Goal: Task Accomplishment & Management: Manage account settings

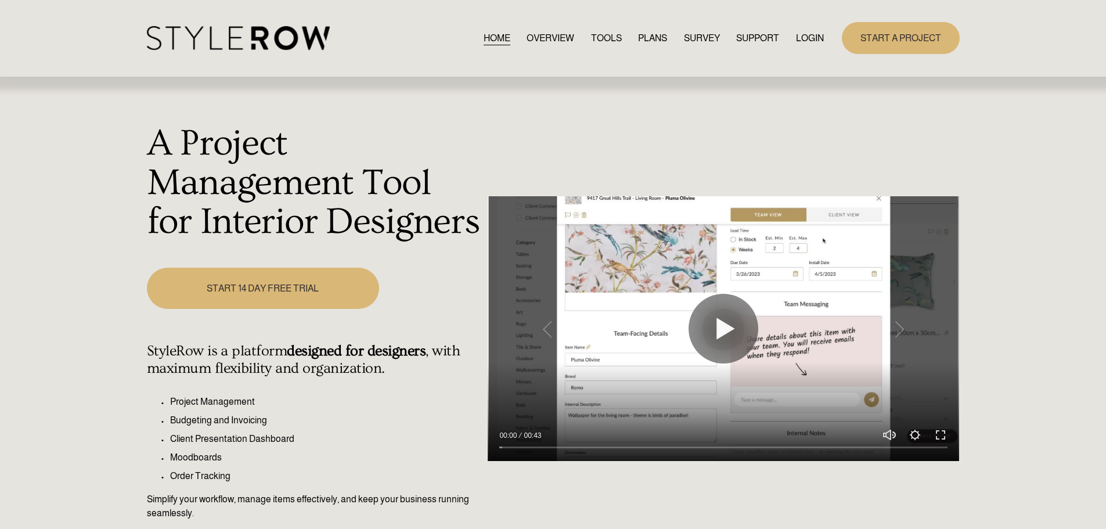
click at [805, 32] on link "LOGIN" at bounding box center [810, 38] width 28 height 16
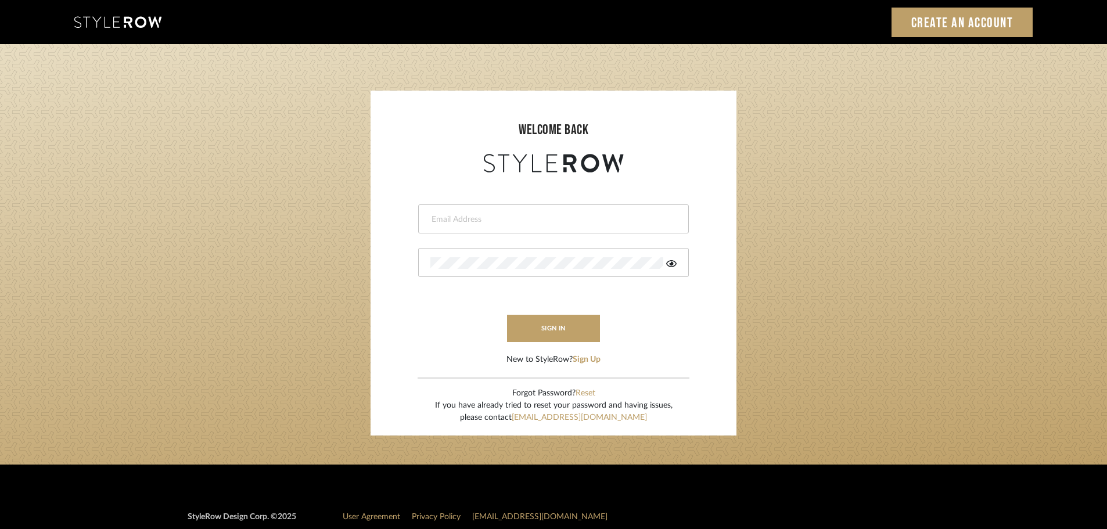
click at [483, 222] on input "email" at bounding box center [551, 220] width 243 height 12
type input "[DOMAIN_NAME][EMAIL_ADDRESS][DOMAIN_NAME]"
click at [540, 330] on button "sign in" at bounding box center [553, 328] width 93 height 27
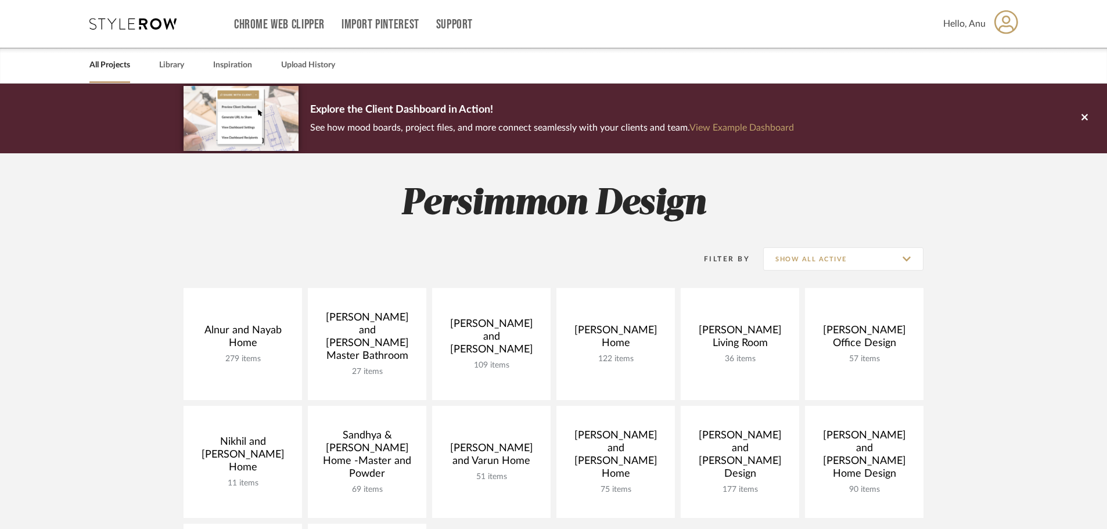
click at [1006, 323] on project-collections "Explore the Client Dashboard in Action! See how mood boards, project files, and…" at bounding box center [553, 521] width 1107 height 874
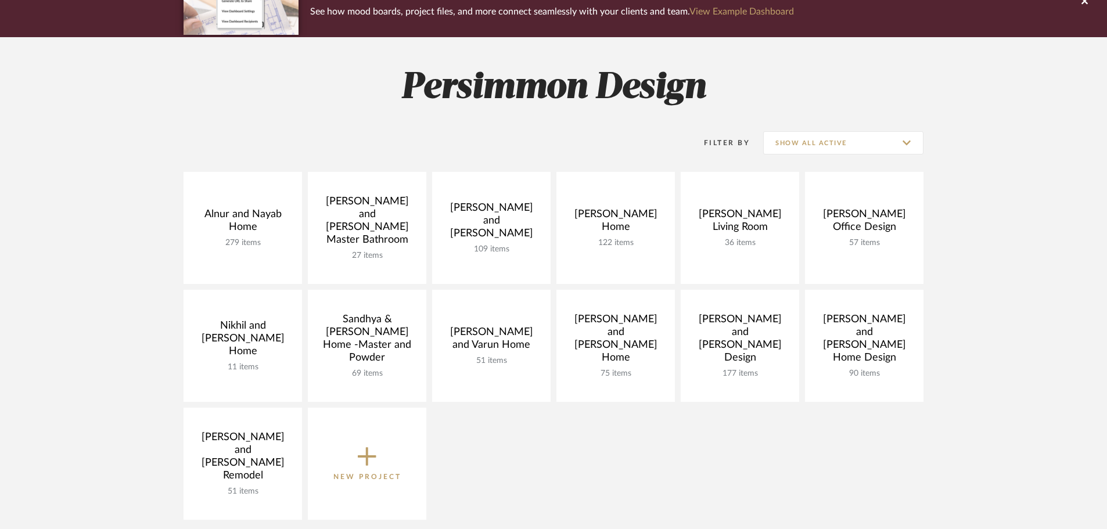
scroll to position [174, 0]
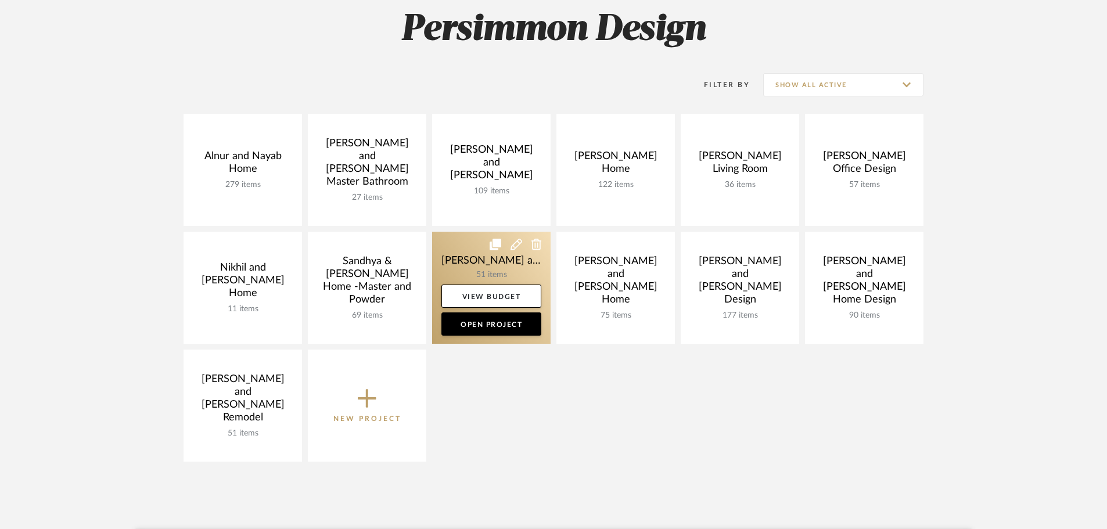
click at [466, 261] on link at bounding box center [491, 288] width 118 height 112
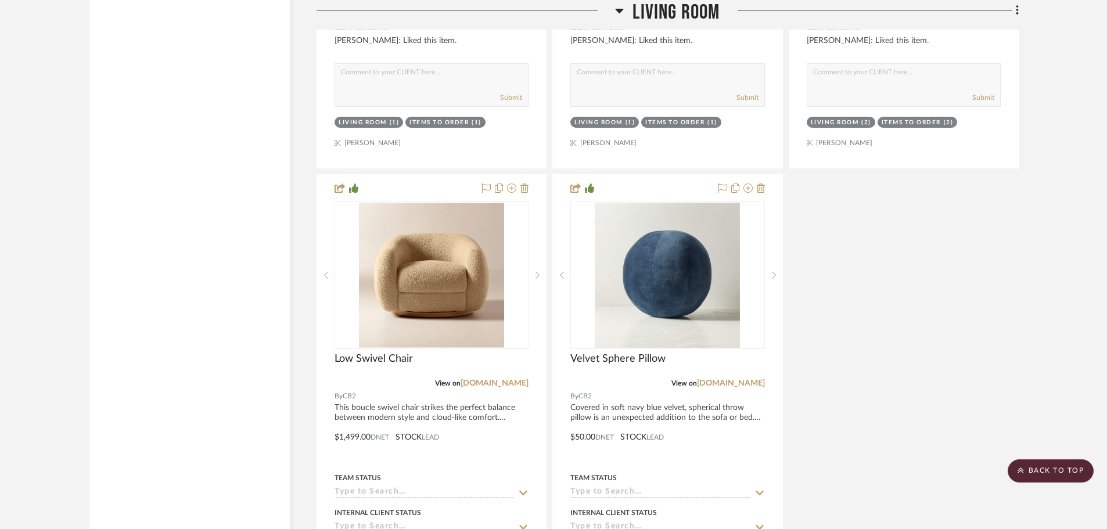
scroll to position [5925, 0]
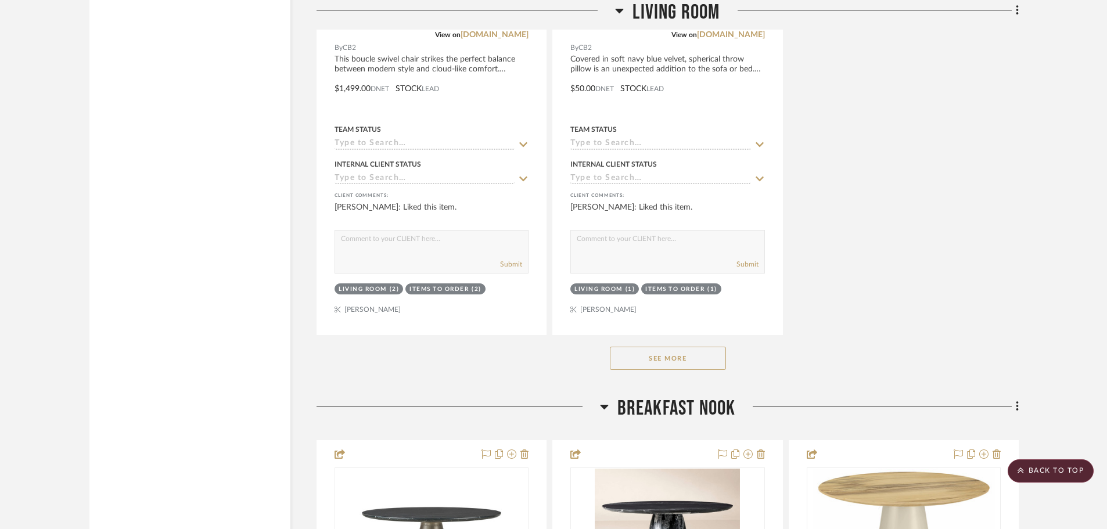
click at [628, 347] on button "See More" at bounding box center [668, 358] width 116 height 23
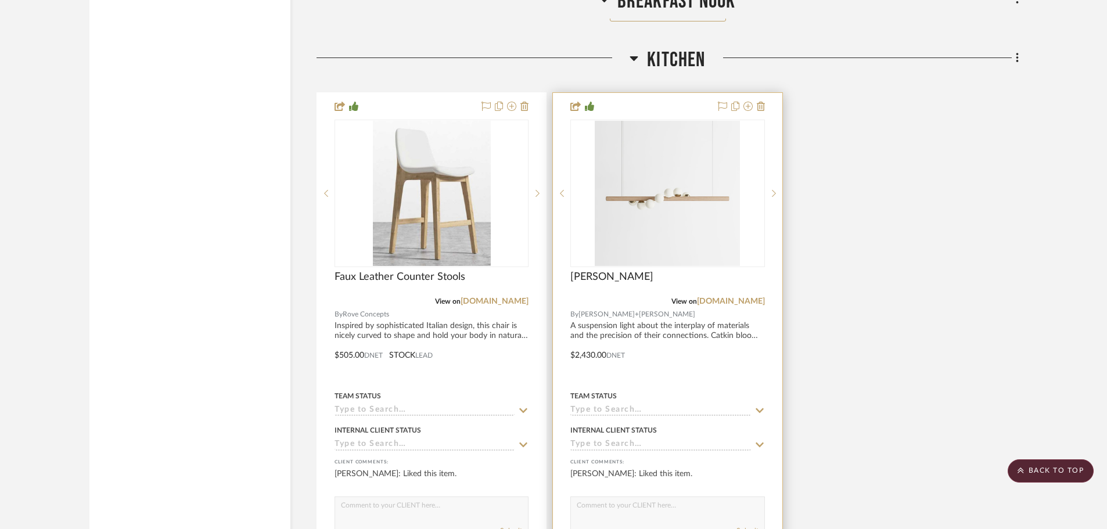
scroll to position [8945, 0]
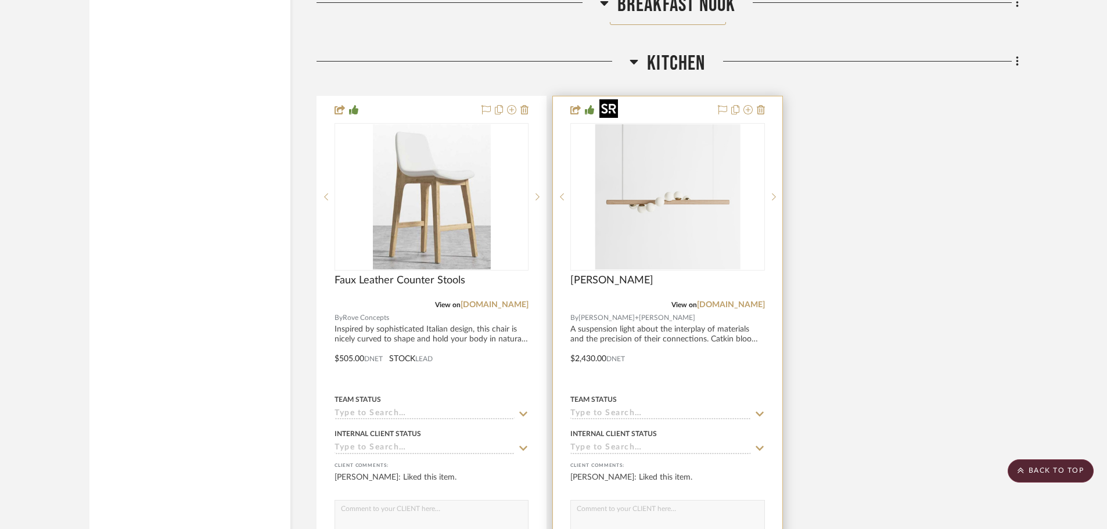
click at [0, 0] on img at bounding box center [0, 0] width 0 height 0
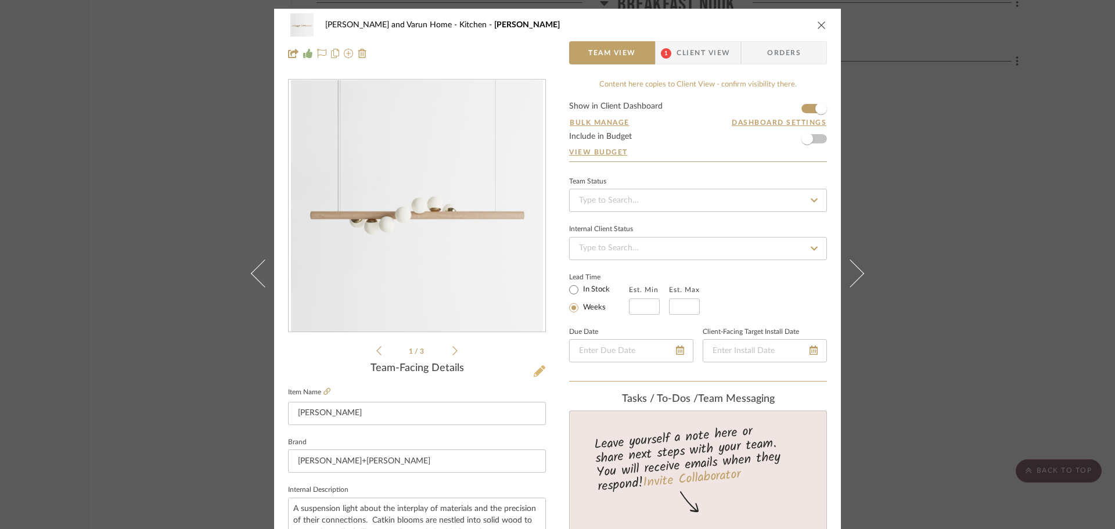
click at [535, 372] on icon at bounding box center [540, 371] width 12 height 12
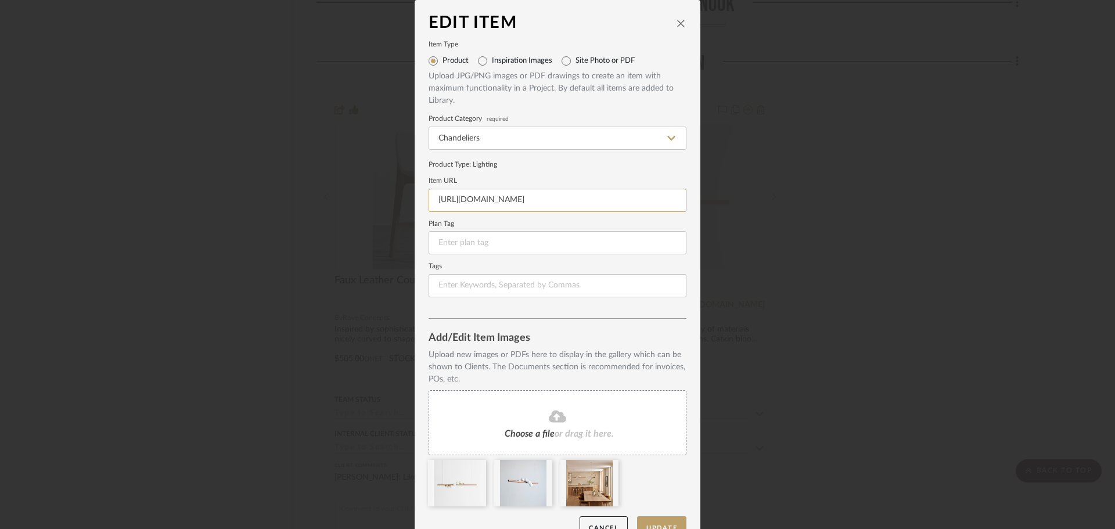
scroll to position [0, 125]
drag, startPoint x: 430, startPoint y: 194, endPoint x: 738, endPoint y: 220, distance: 308.9
click at [738, 220] on div "Edit Item Item Type Product Inspiration Images Site Photo or PDF Upload JPG/PNG…" at bounding box center [557, 264] width 1115 height 529
paste input "https://www.lumens.com/willow-led-linear-pendant-by-hollisandmorris-HOL1874380.…"
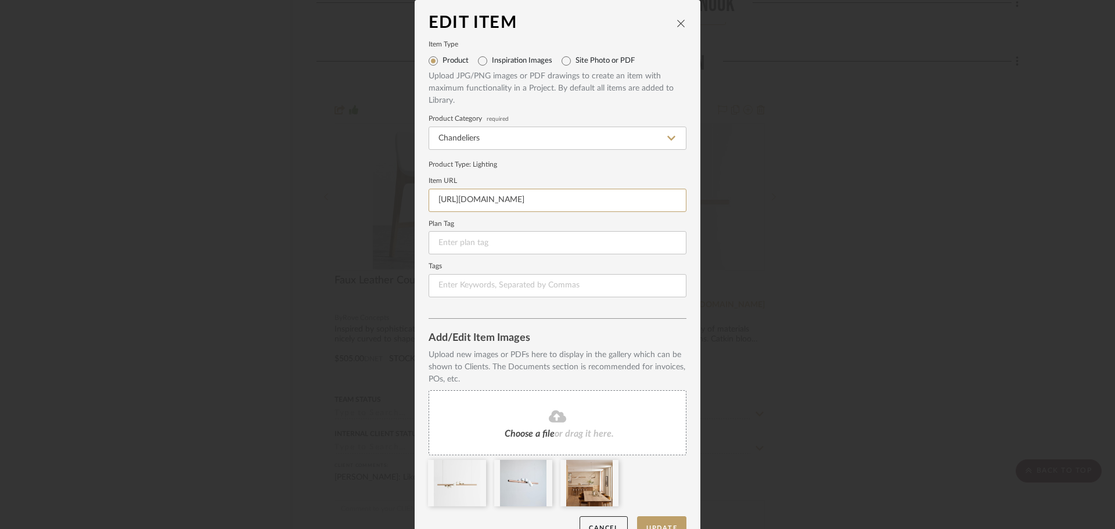
scroll to position [0, 86]
type input "https://www.lumens.com/willow-led-linear-pendant-by-hollisandmorris-HOL1874380.…"
click at [587, 167] on div "Product Type : Lighting" at bounding box center [558, 164] width 258 height 10
click at [677, 24] on icon "close" at bounding box center [681, 23] width 9 height 9
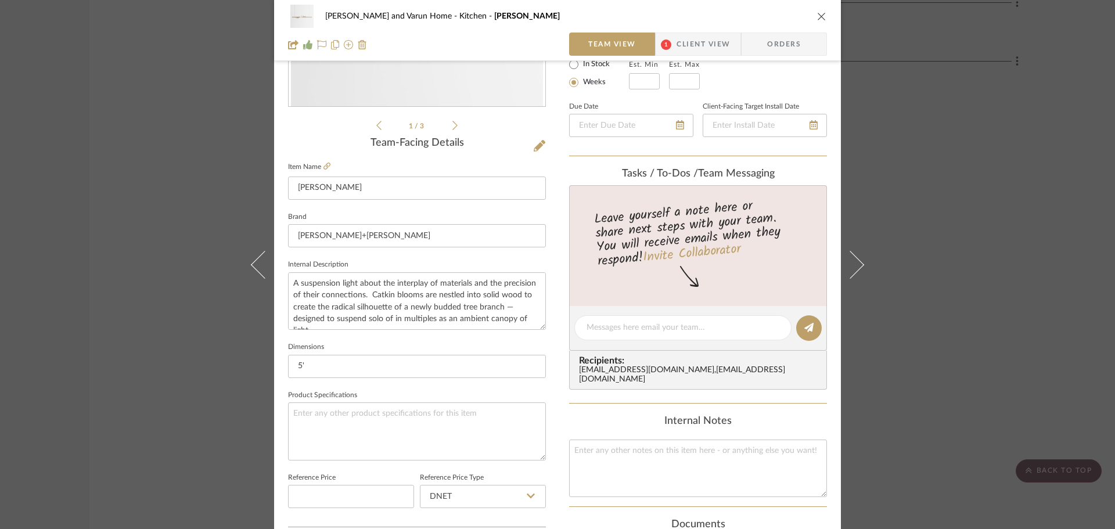
scroll to position [232, 0]
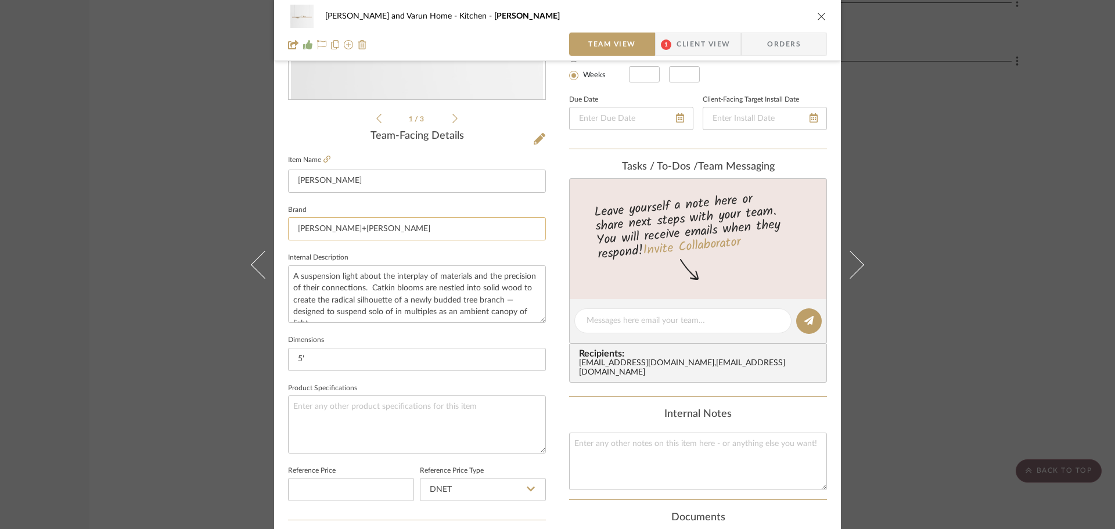
click at [354, 225] on input "hollis+morris" at bounding box center [417, 228] width 258 height 23
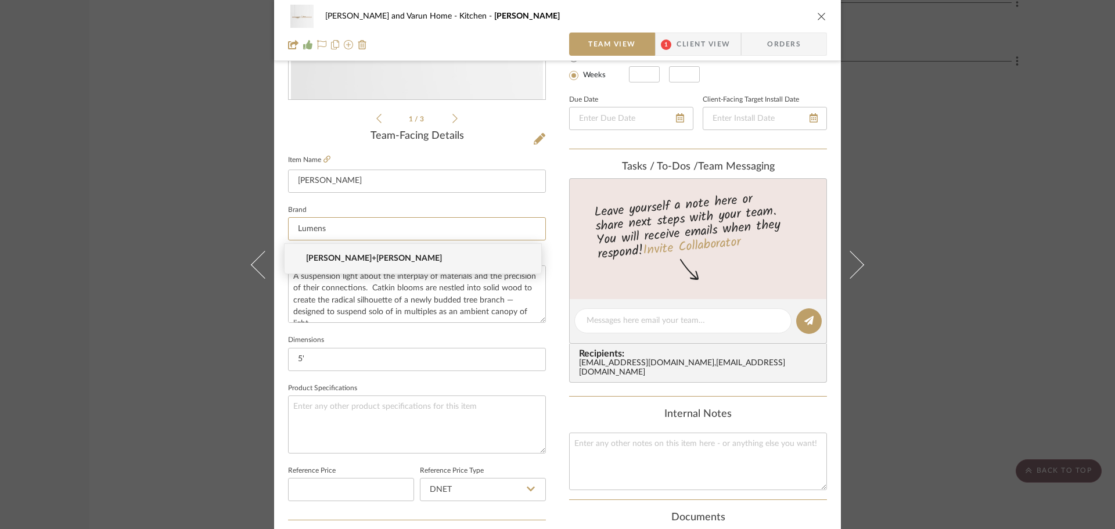
type input "Lumens"
click at [355, 202] on fieldset "Brand Lumens" at bounding box center [417, 221] width 258 height 39
click at [325, 232] on input at bounding box center [417, 228] width 258 height 23
click at [312, 259] on span "Lumens" at bounding box center [417, 259] width 223 height 10
type input "Lumens"
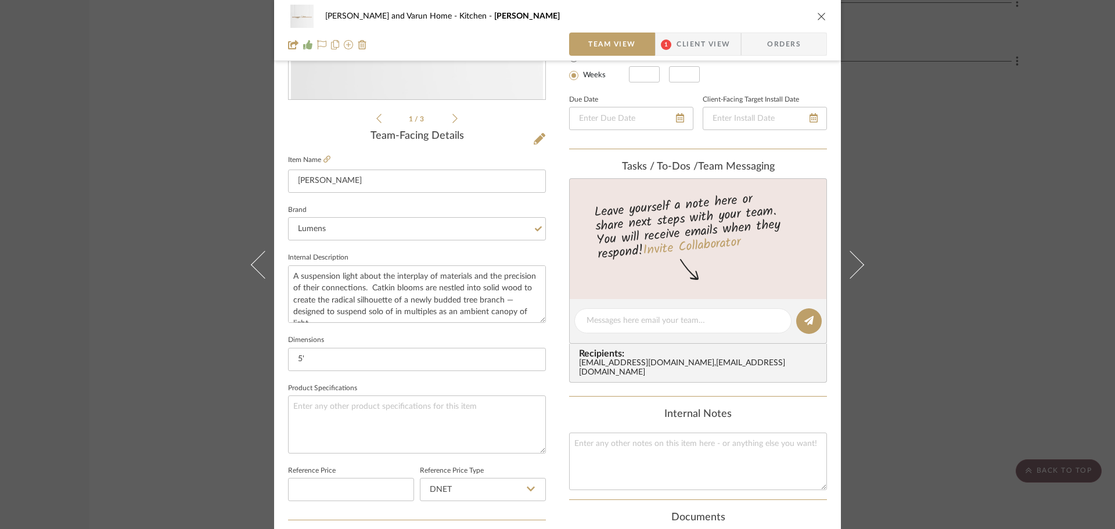
click at [338, 210] on fieldset "Brand Lumens" at bounding box center [417, 221] width 258 height 39
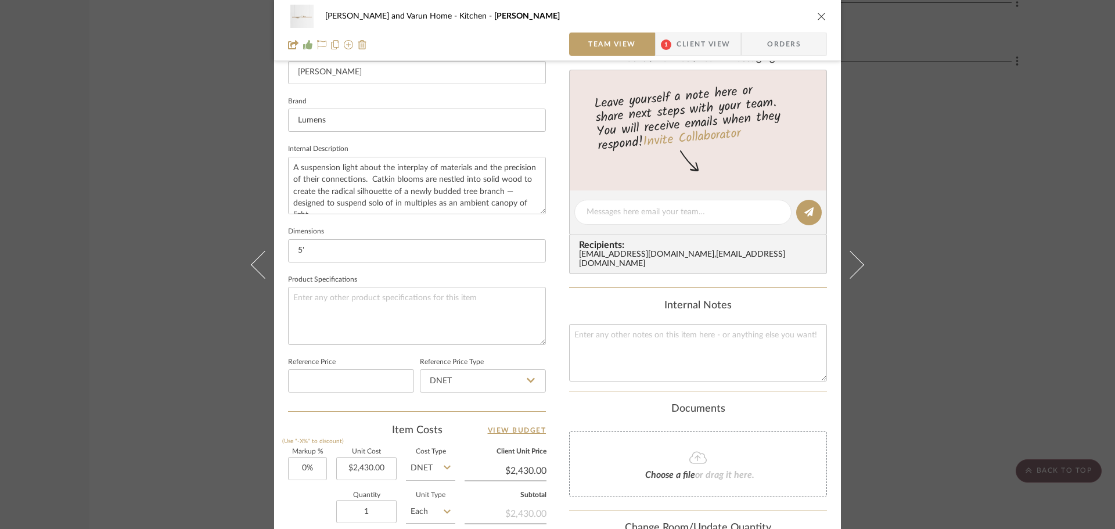
scroll to position [523, 0]
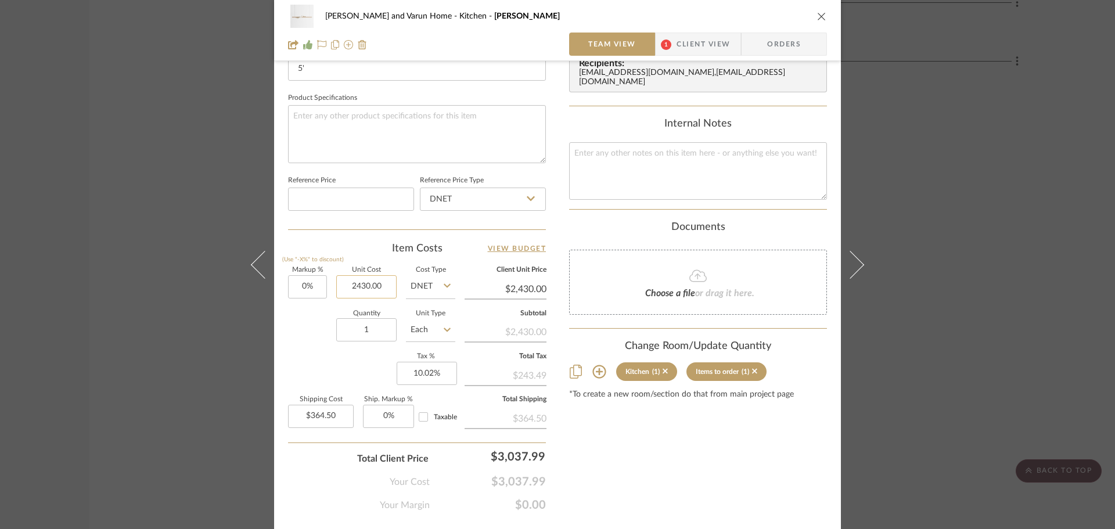
click at [385, 283] on input "2430.00" at bounding box center [366, 286] width 60 height 23
type input "$2,600.00"
click at [639, 455] on div "Content here copies to Client View - confirm visibility there. Show in Client D…" at bounding box center [698, 34] width 258 height 956
type input "$2,600.00"
type input "$390.00"
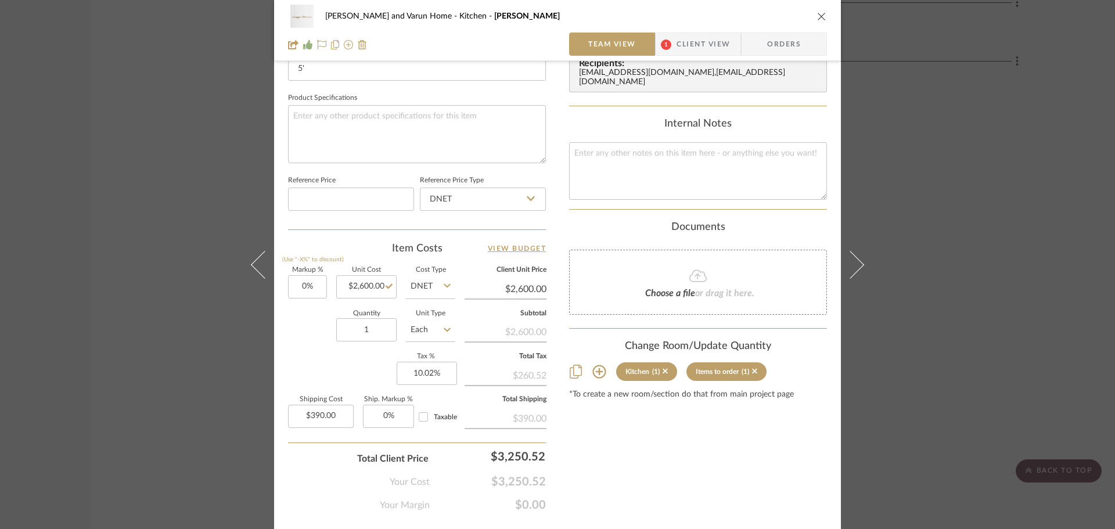
click at [1026, 181] on div "Shalini and Varun Home Kitchen Willow Chandelier Team View 1 Client View Orders…" at bounding box center [557, 264] width 1115 height 529
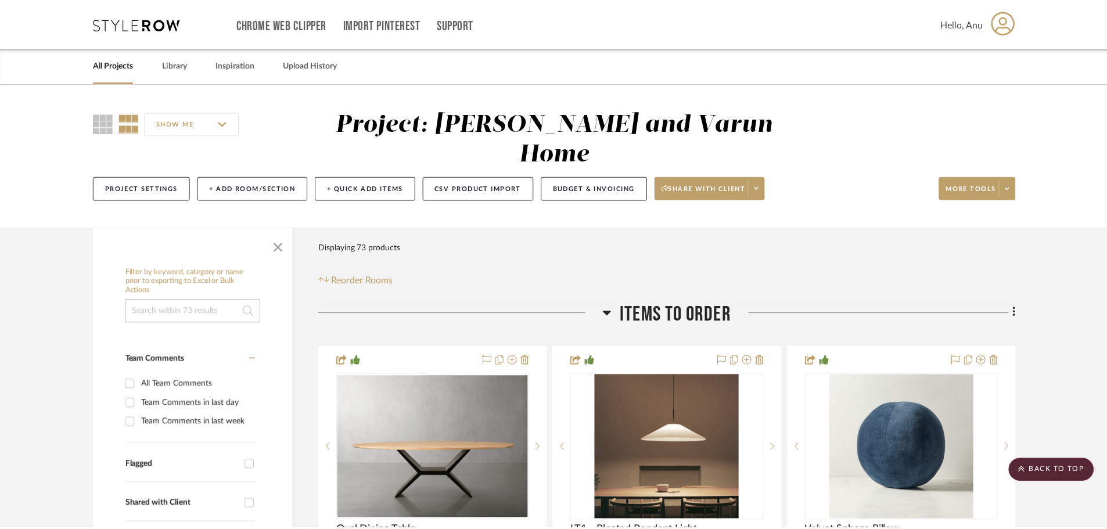
scroll to position [8945, 0]
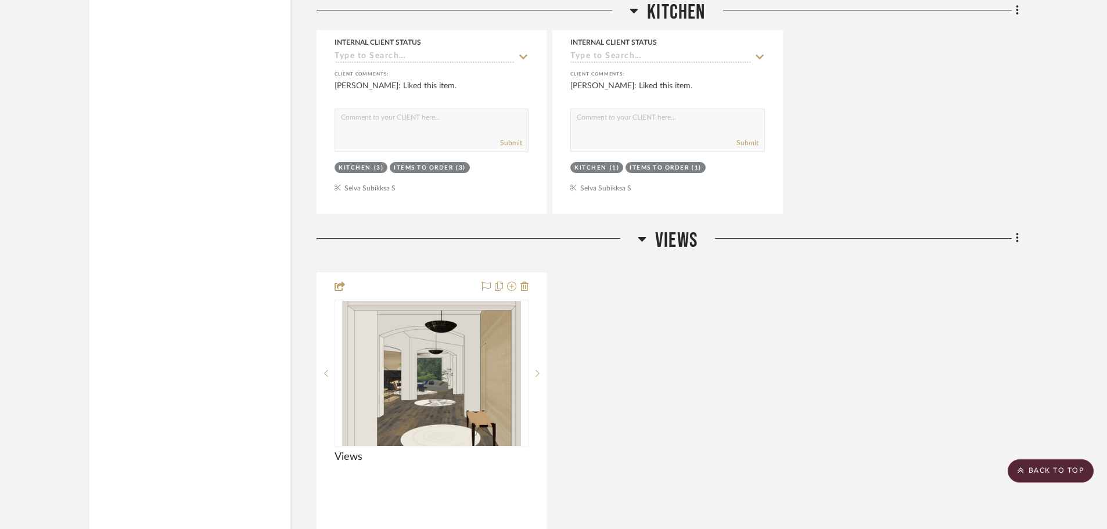
scroll to position [7841, 0]
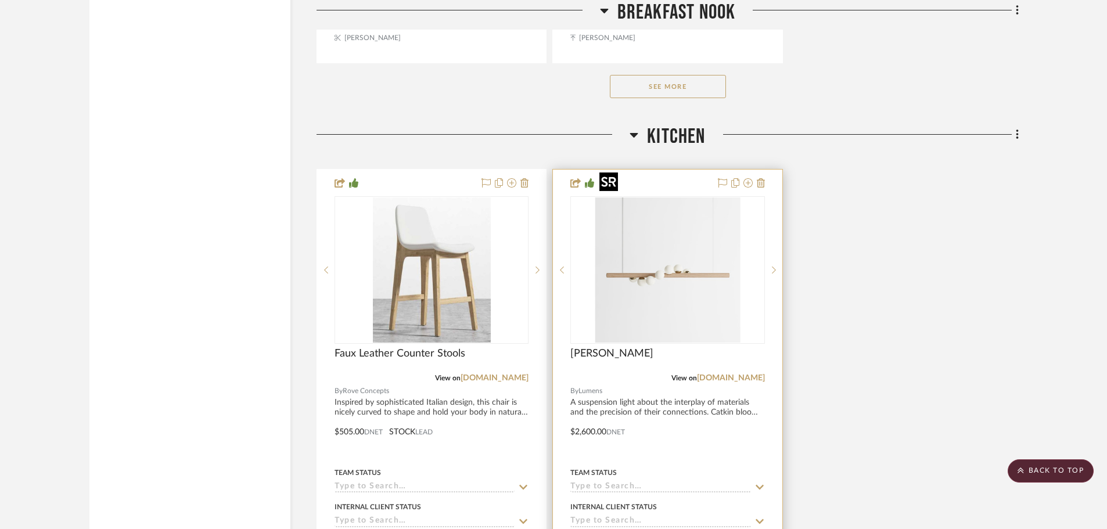
click at [676, 272] on img "0" at bounding box center [667, 269] width 145 height 145
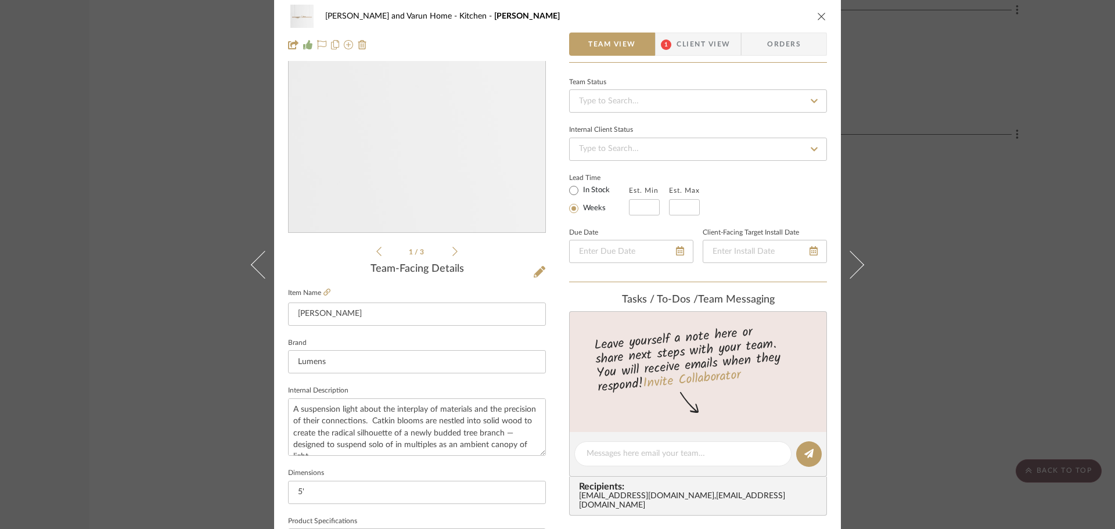
scroll to position [232, 0]
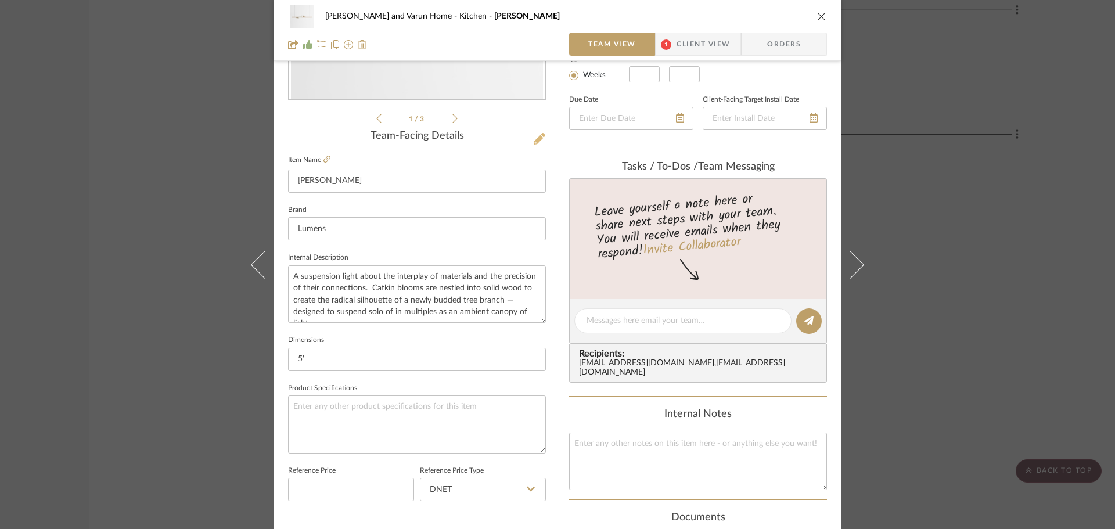
click at [534, 138] on icon at bounding box center [540, 139] width 12 height 12
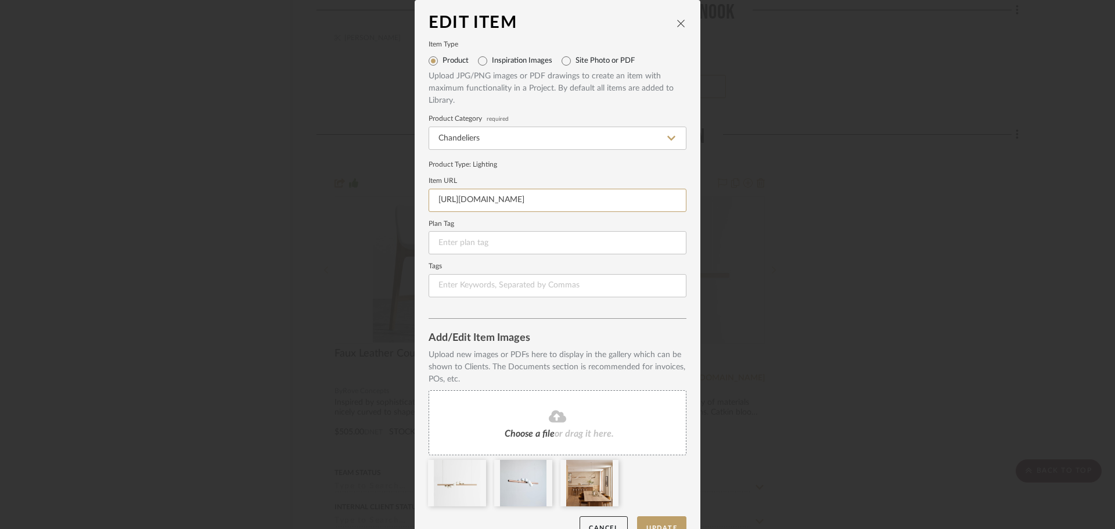
scroll to position [0, 125]
drag, startPoint x: 429, startPoint y: 197, endPoint x: 703, endPoint y: 237, distance: 276.5
click at [703, 237] on div "Edit Item Item Type Product Inspiration Images Site Photo or PDF Upload JPG/PNG…" at bounding box center [557, 264] width 1115 height 529
paste input "https://www.lumens.com/willow-led-linear-pendant-by-hollisandmorris-HOL1874380.…"
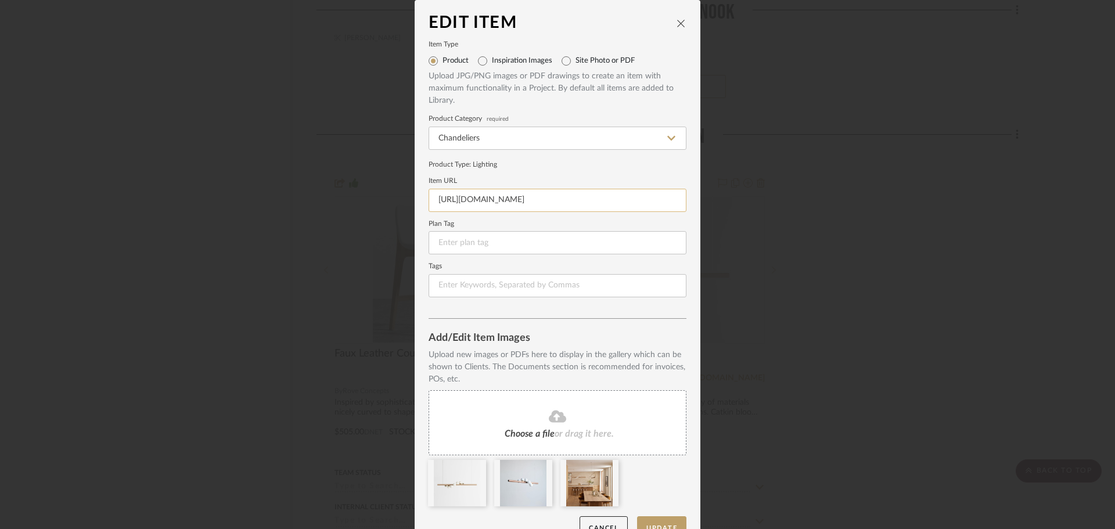
scroll to position [0, 86]
type input "https://www.lumens.com/willow-led-linear-pendant-by-hollisandmorris-HOL1874380.…"
click at [570, 173] on form "Item Type Product Inspiration Images Site Photo or PDF Upload JPG/PNG images or…" at bounding box center [558, 170] width 258 height 256
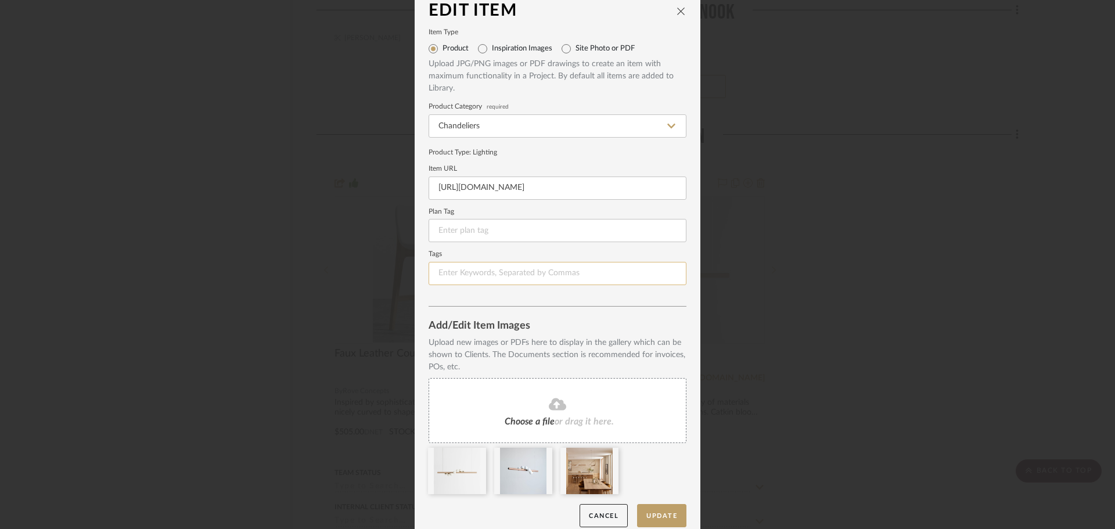
scroll to position [24, 0]
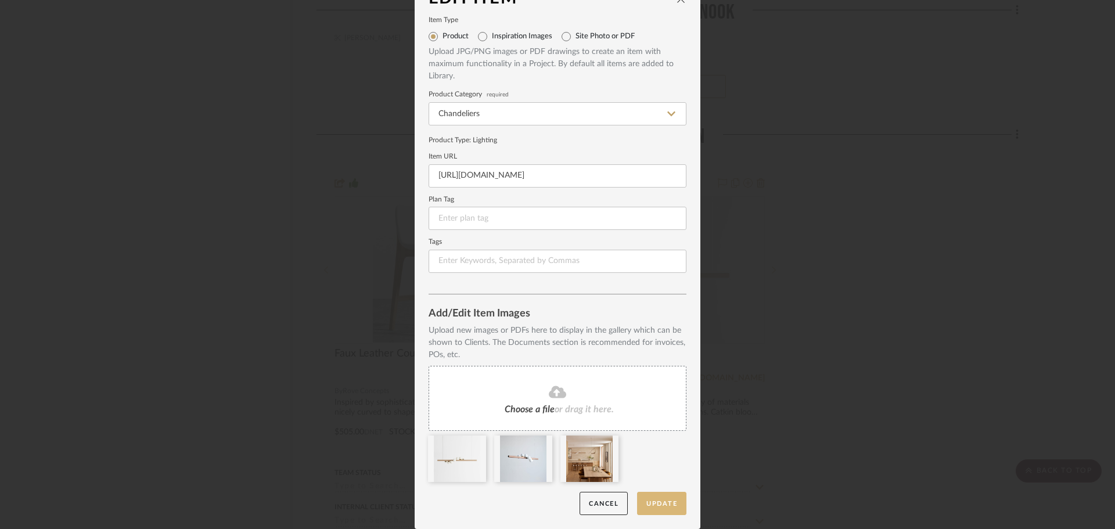
click at [658, 506] on button "Update" at bounding box center [661, 504] width 49 height 24
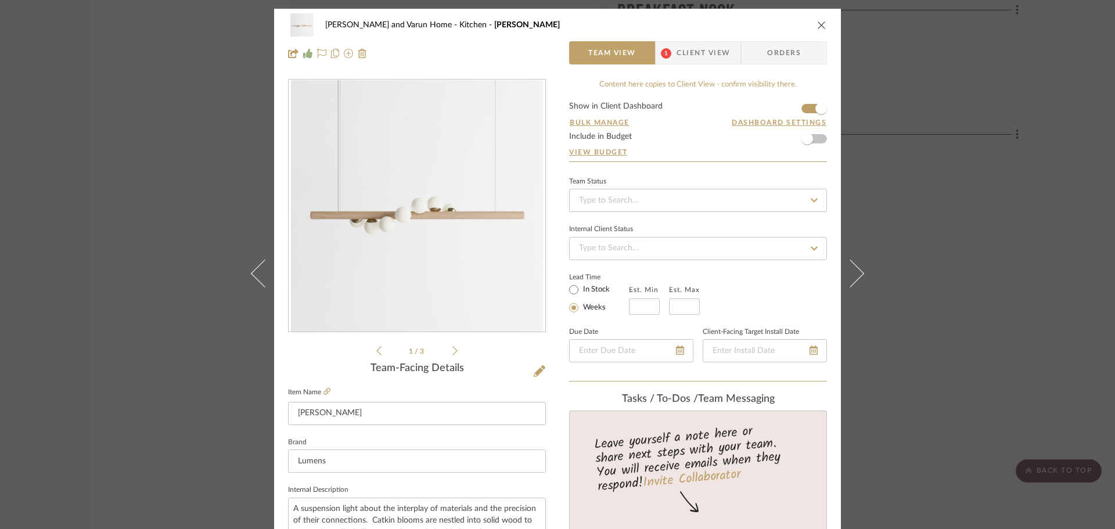
click at [984, 235] on div "Shalini and Varun Home Kitchen Willow Chandelier Team View 1 Client View Orders…" at bounding box center [557, 264] width 1115 height 529
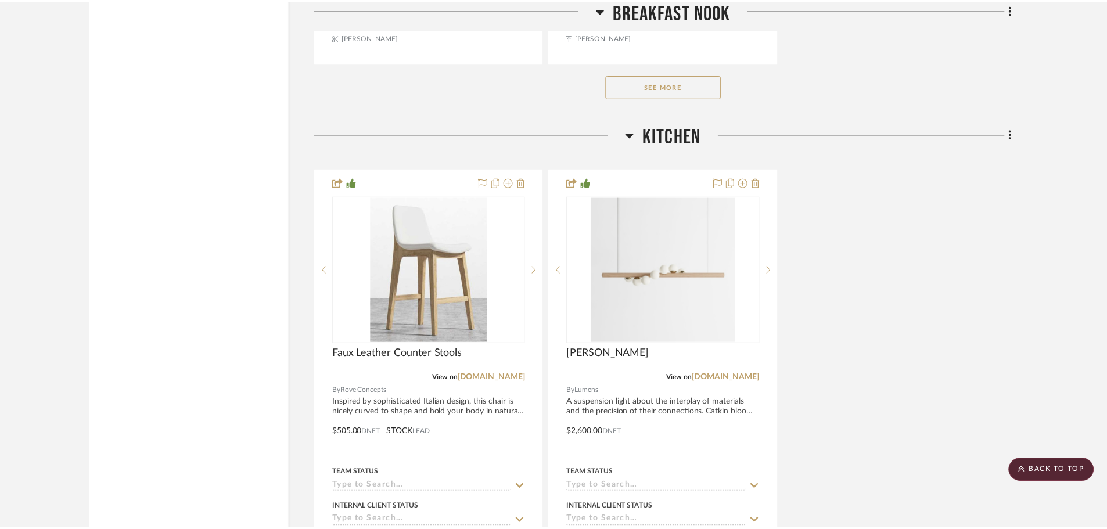
scroll to position [7841, 0]
